Goal: Transaction & Acquisition: Purchase product/service

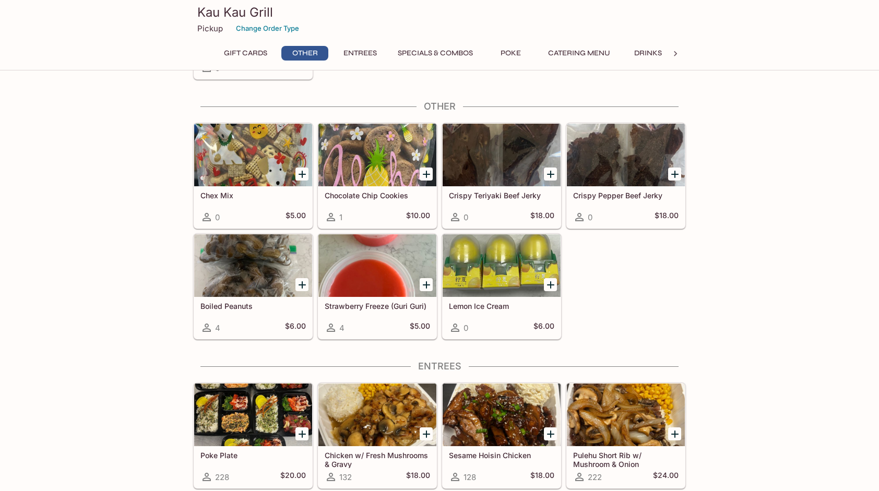
scroll to position [261, 0]
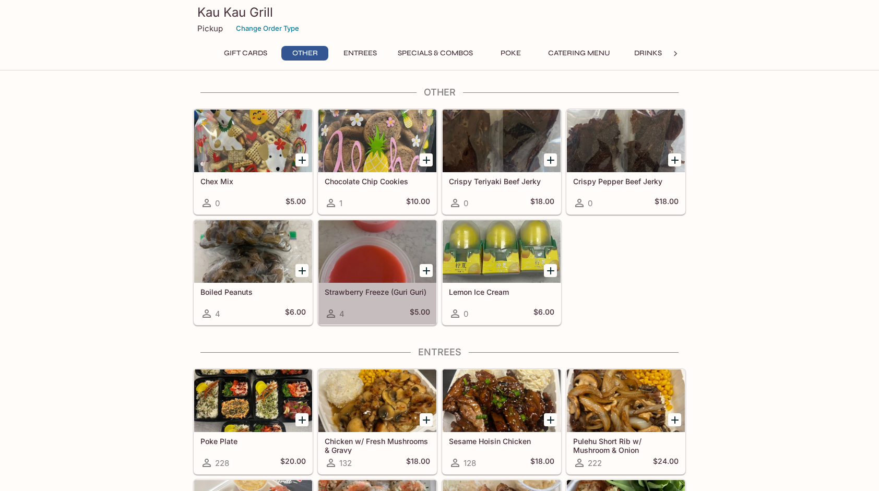
click at [376, 271] on div at bounding box center [377, 251] width 118 height 63
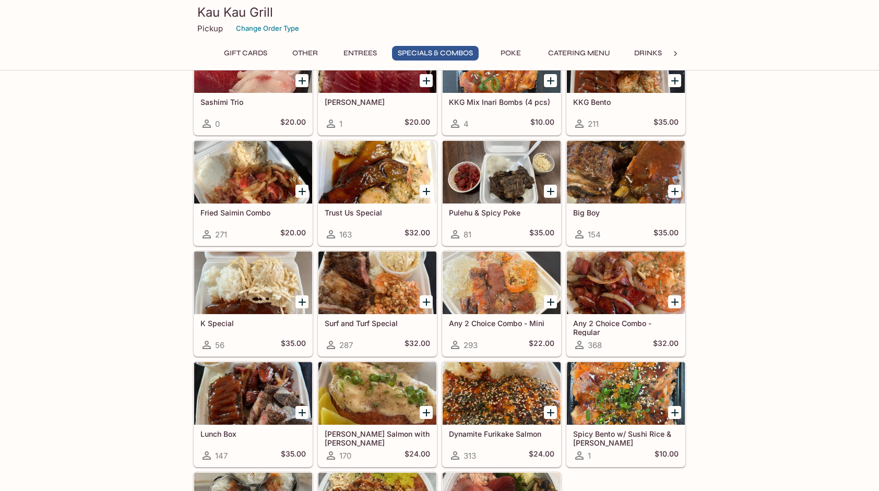
scroll to position [1096, 0]
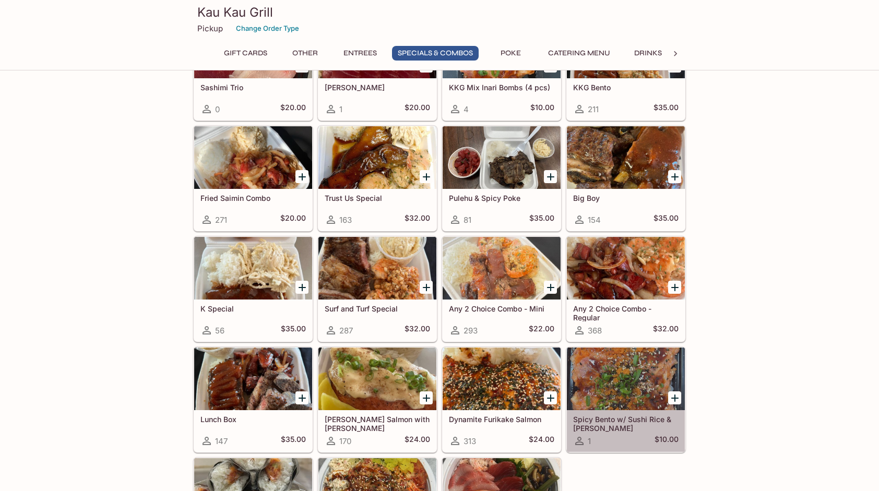
click at [617, 415] on h5 "Spicy Bento w/ Sushi Rice & [PERSON_NAME]" at bounding box center [625, 423] width 105 height 17
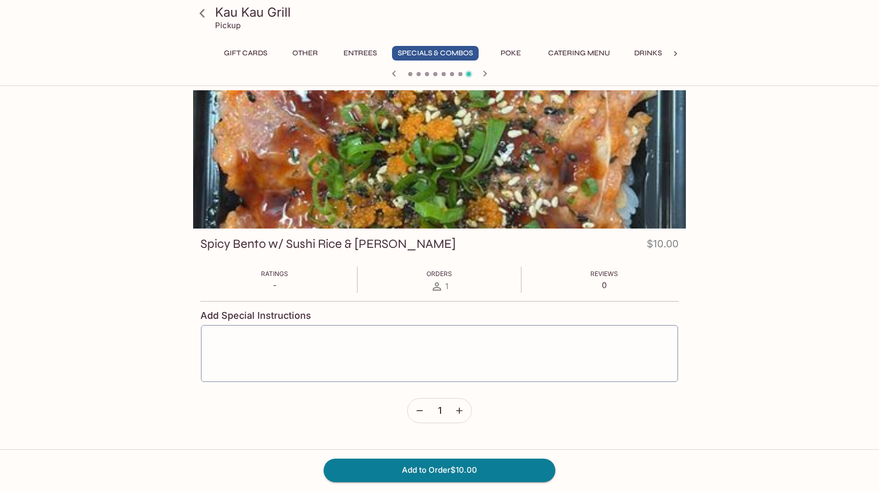
click at [203, 20] on icon at bounding box center [202, 13] width 18 height 18
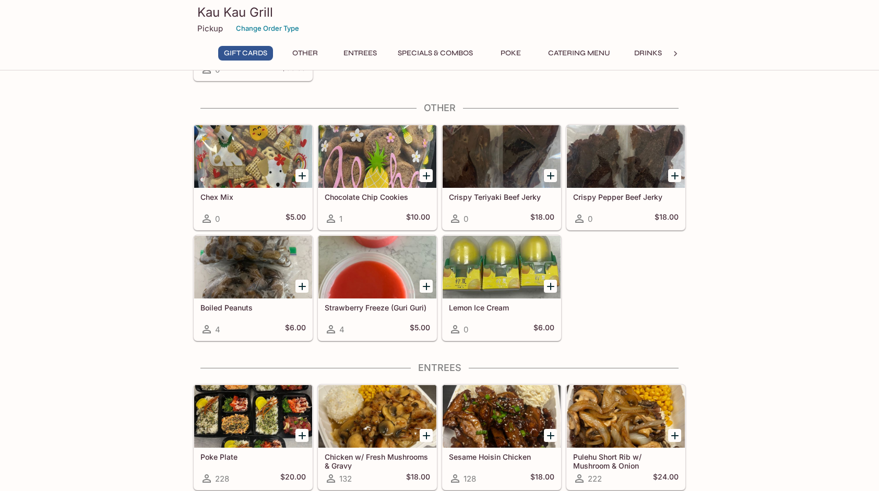
scroll to position [261, 0]
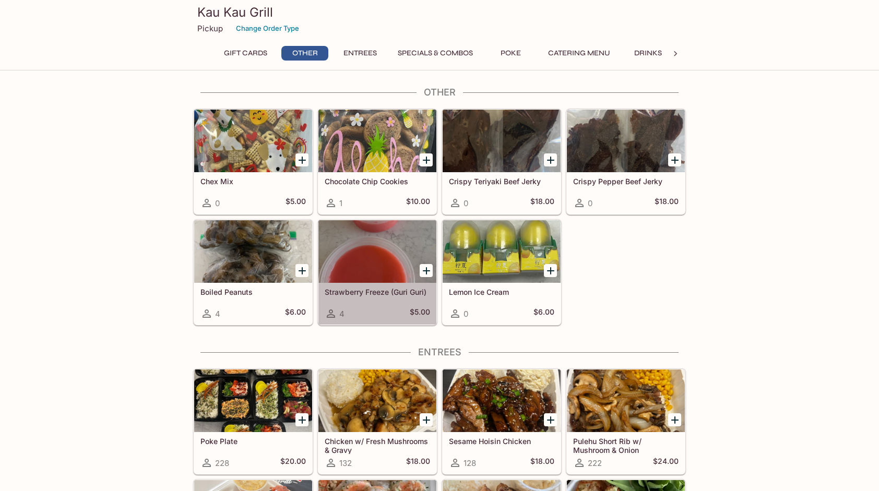
click at [391, 275] on div at bounding box center [377, 251] width 118 height 63
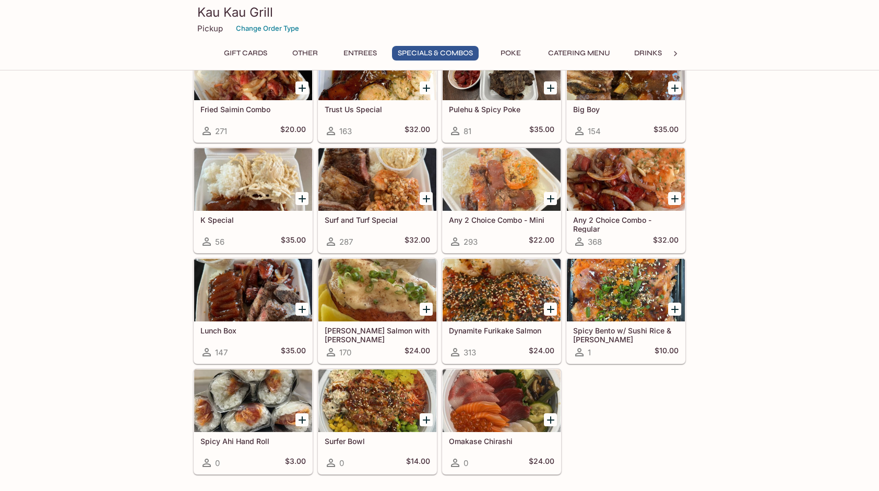
scroll to position [1200, 0]
